Goal: Task Accomplishment & Management: Manage account settings

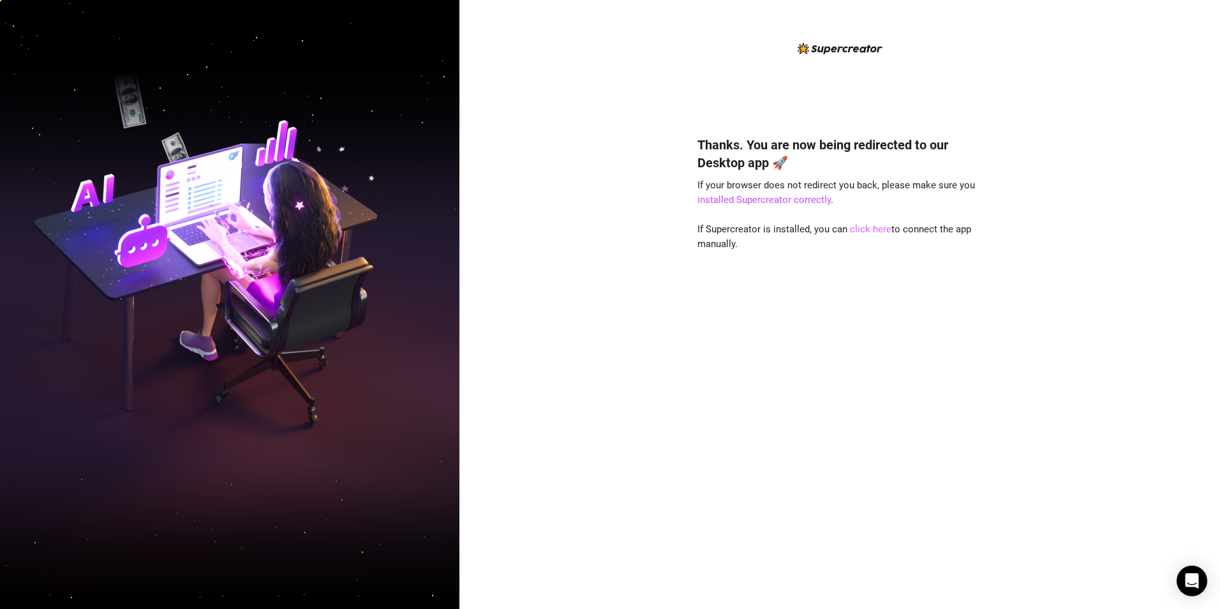
click at [866, 232] on link "click here" at bounding box center [870, 228] width 41 height 11
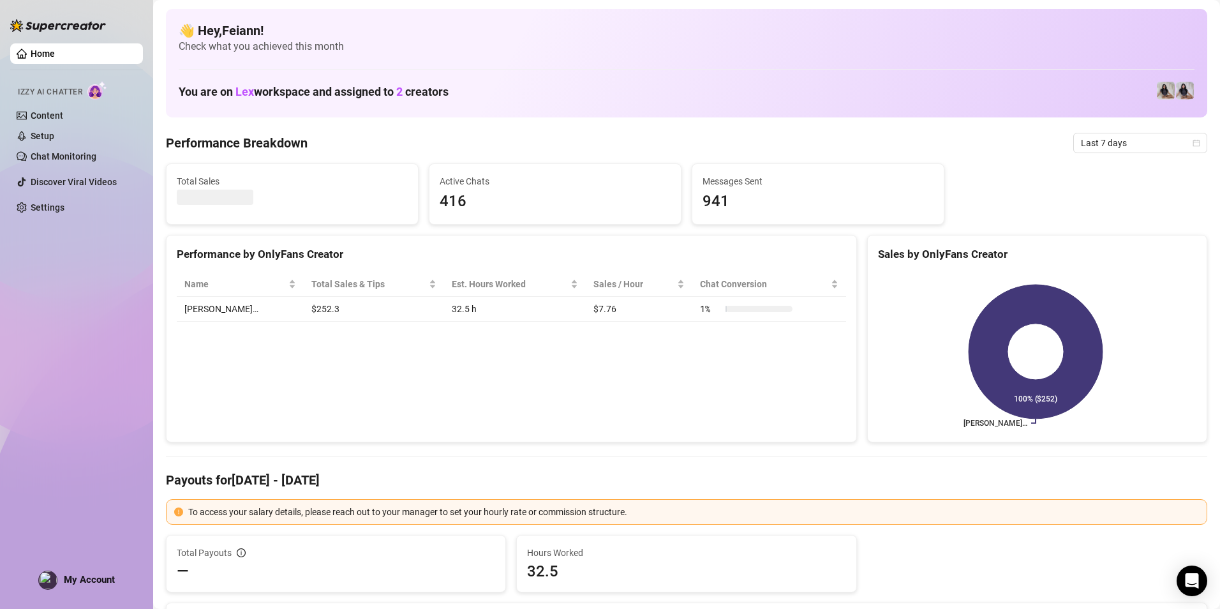
click at [107, 581] on span "My Account" at bounding box center [89, 579] width 51 height 11
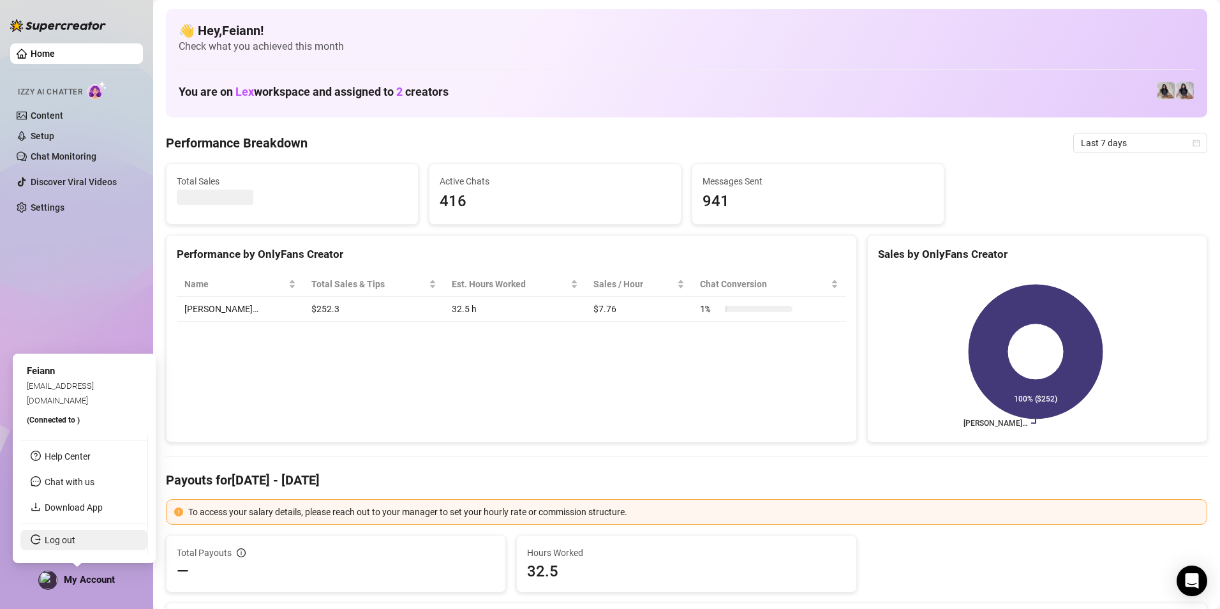
click at [75, 542] on link "Log out" at bounding box center [60, 540] width 31 height 10
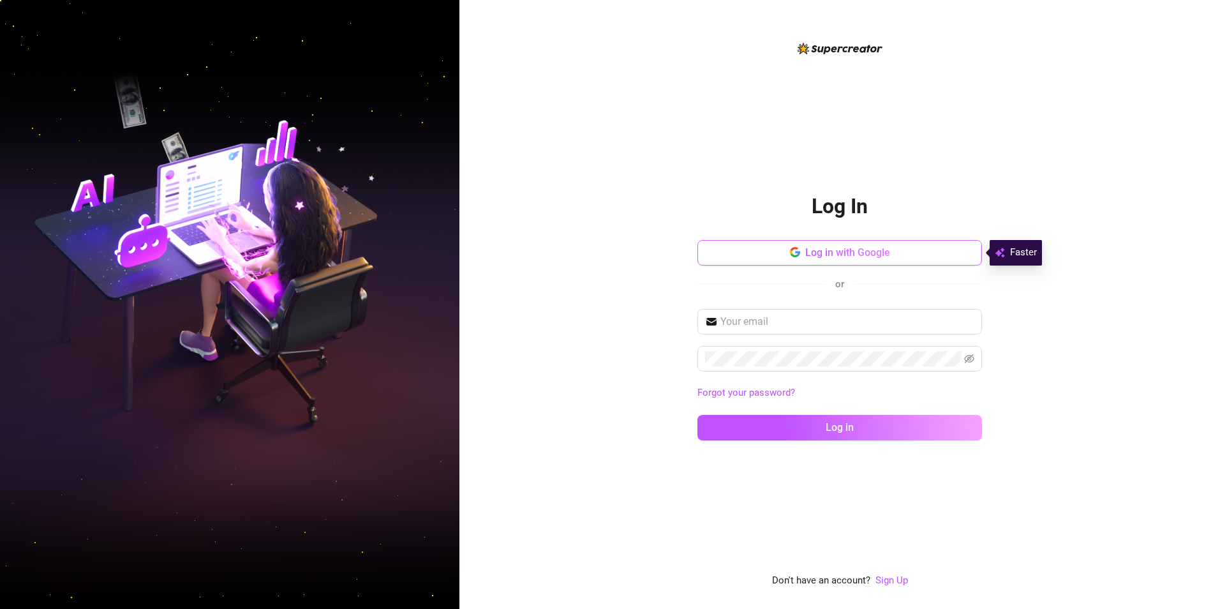
click at [887, 248] on span "Log in with Google" at bounding box center [847, 252] width 85 height 12
